Goal: Task Accomplishment & Management: Use online tool/utility

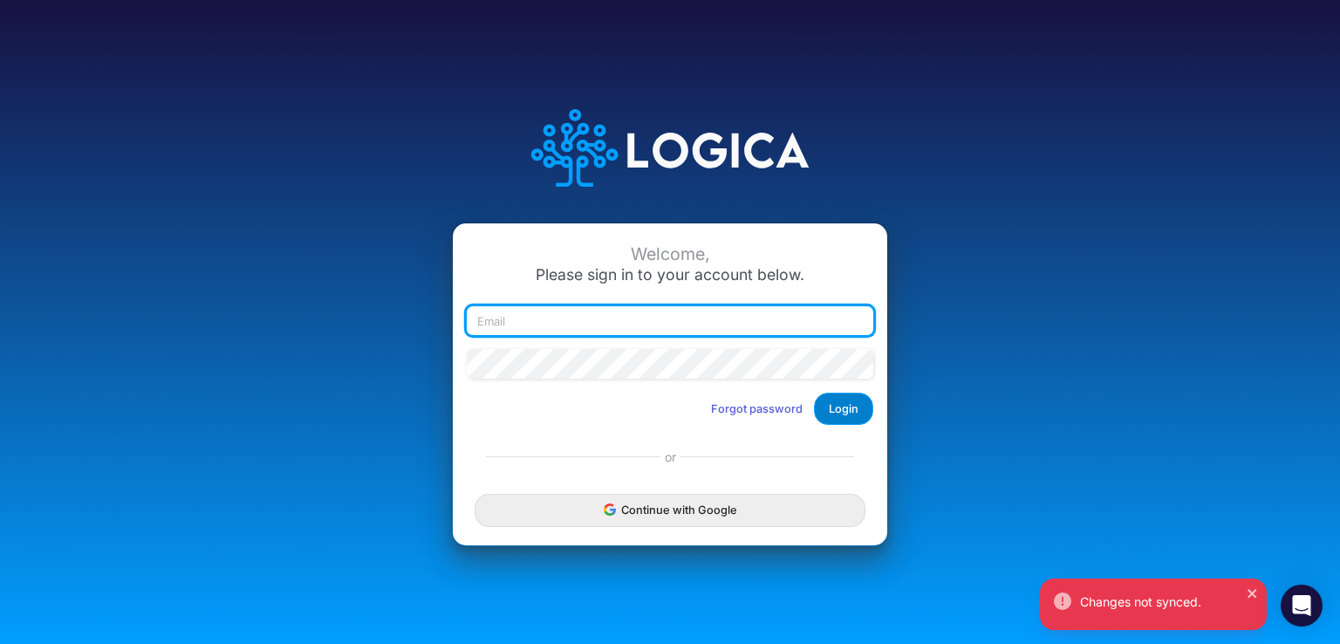
type input "[EMAIL_ADDRESS][DOMAIN_NAME]"
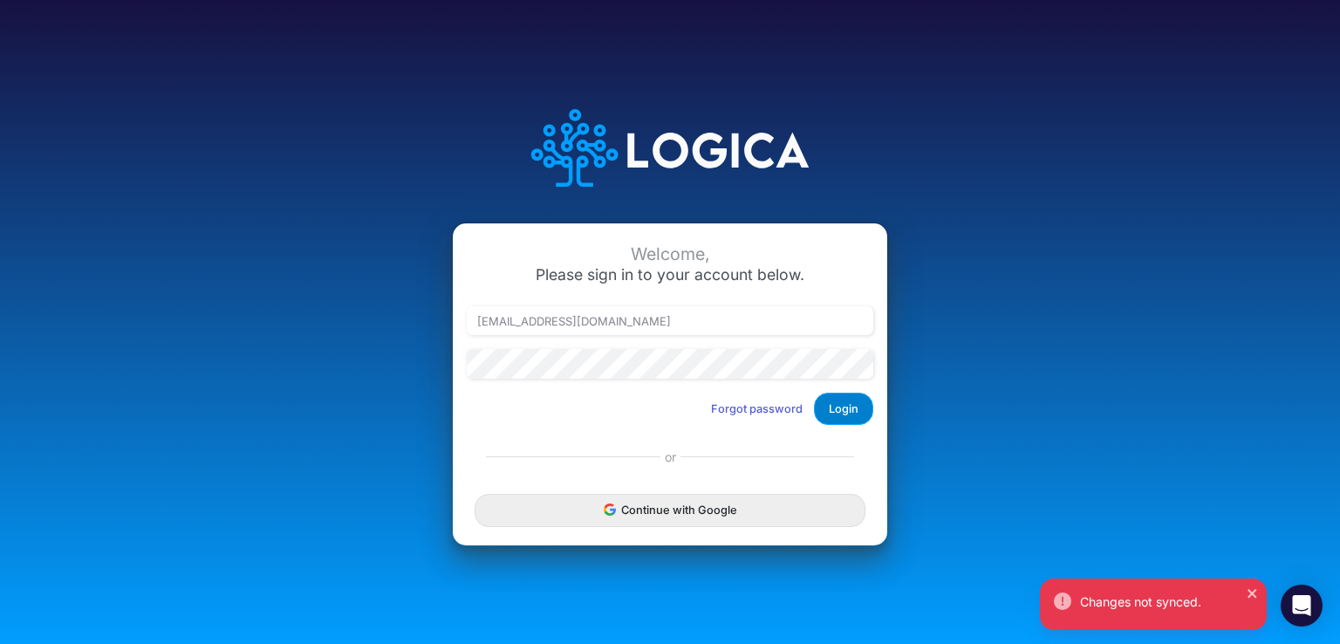
click at [833, 414] on button "Login" at bounding box center [843, 409] width 59 height 32
